Goal: Transaction & Acquisition: Book appointment/travel/reservation

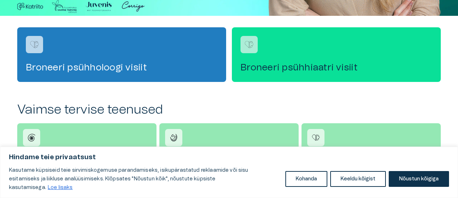
scroll to position [215, 0]
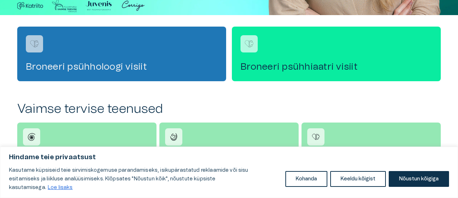
click at [106, 68] on h4 "Broneeri psühholoogi visiit" at bounding box center [122, 66] width 192 height 11
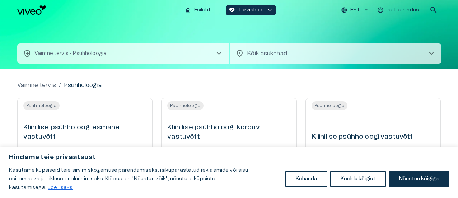
click at [430, 55] on span "chevron_right" at bounding box center [431, 53] width 9 height 9
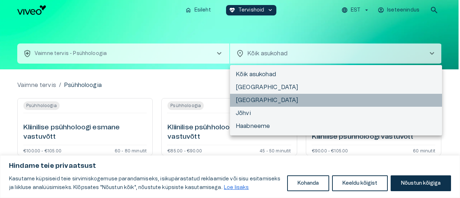
click at [242, 99] on li "[GEOGRAPHIC_DATA]" at bounding box center [336, 100] width 212 height 13
type input "**********"
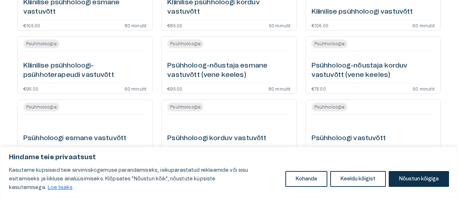
scroll to position [136, 0]
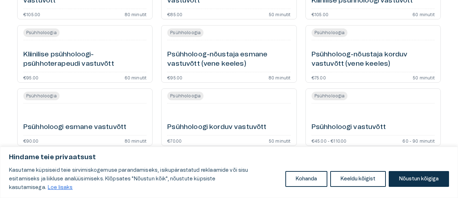
click at [64, 129] on h6 "Psühholoogi esmane vastuvõtt" at bounding box center [74, 127] width 103 height 10
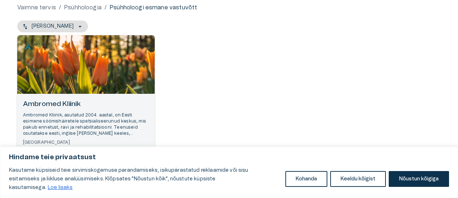
scroll to position [104, 0]
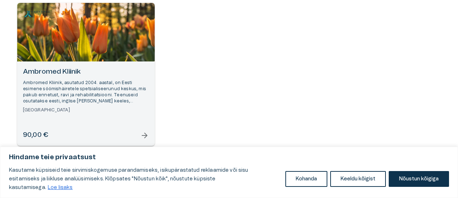
click at [144, 135] on span "arrow_forward" at bounding box center [144, 135] width 9 height 9
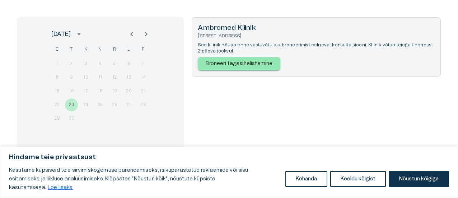
scroll to position [89, 0]
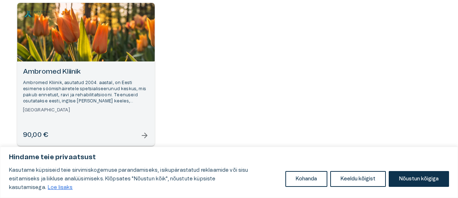
scroll to position [136, 0]
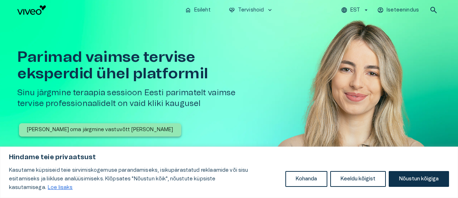
scroll to position [215, 0]
